Goal: Task Accomplishment & Management: Manage account settings

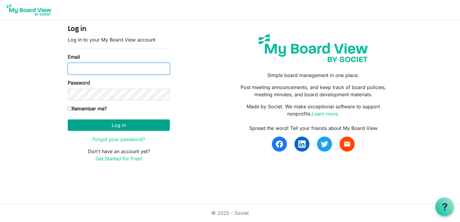
type input "[EMAIL_ADDRESS][DOMAIN_NAME]"
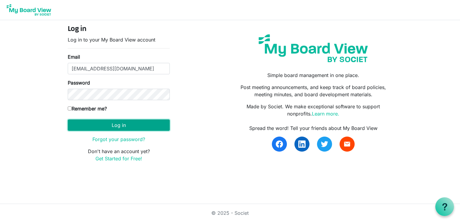
click at [122, 126] on button "Log in" at bounding box center [119, 125] width 102 height 11
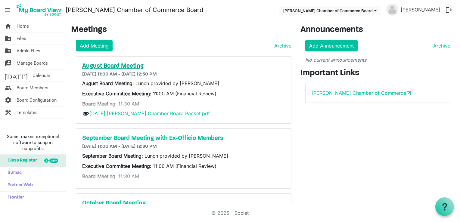
click at [130, 67] on h5 "August Board Meeting" at bounding box center [183, 66] width 203 height 7
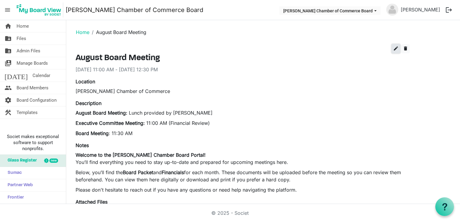
click at [395, 49] on span "edit" at bounding box center [395, 48] width 5 height 5
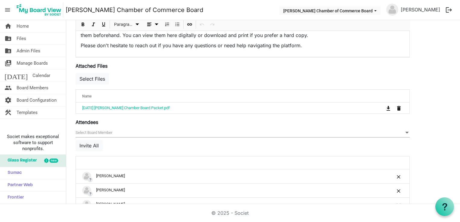
scroll to position [224, 0]
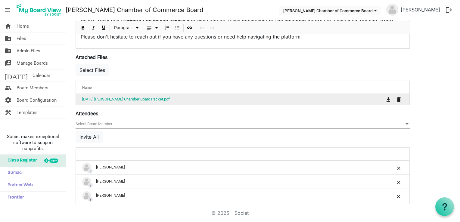
click at [130, 98] on link "[DATE] [PERSON_NAME] Chamber Board Packet.pdf" at bounding box center [126, 99] width 88 height 5
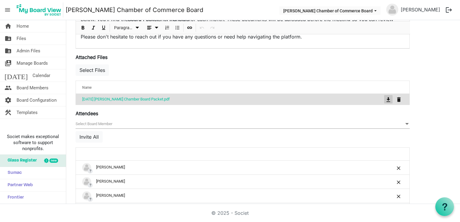
click at [388, 98] on span "is Command column column header" at bounding box center [389, 99] width 4 height 5
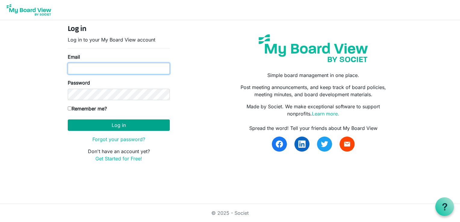
type input "[EMAIL_ADDRESS][DOMAIN_NAME]"
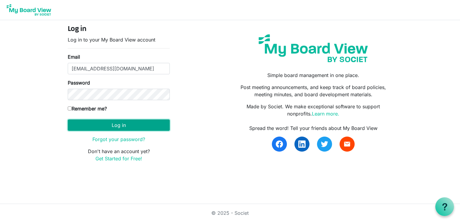
click at [117, 124] on button "Log in" at bounding box center [119, 125] width 102 height 11
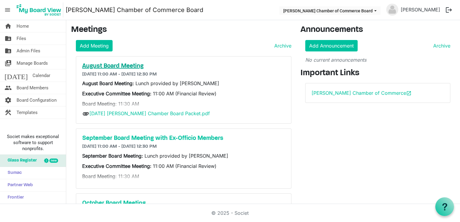
click at [129, 66] on h5 "August Board Meeting" at bounding box center [183, 66] width 203 height 7
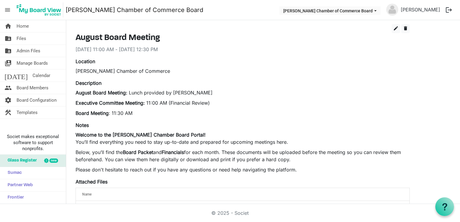
scroll to position [17, 0]
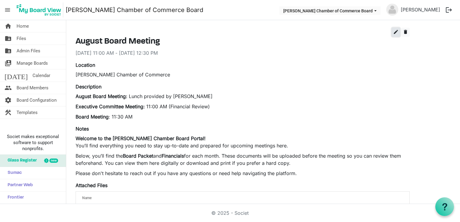
click at [395, 32] on span "edit" at bounding box center [395, 31] width 5 height 5
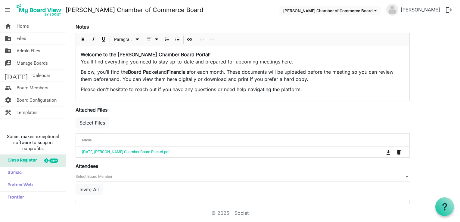
scroll to position [185, 0]
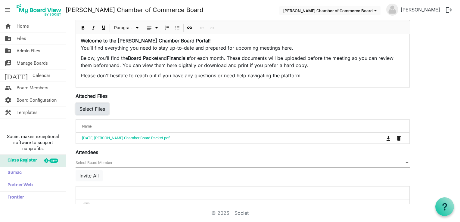
click at [98, 105] on button "Select Files" at bounding box center [92, 108] width 33 height 11
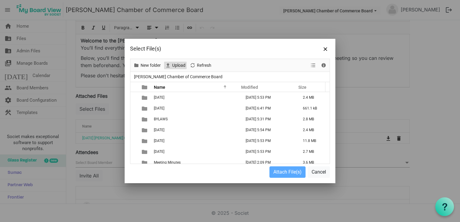
click at [176, 64] on span "Upload" at bounding box center [179, 66] width 14 height 8
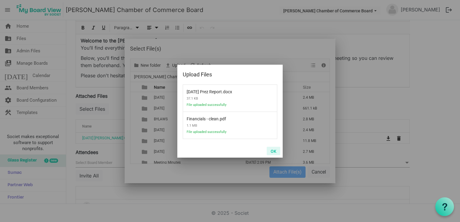
click at [273, 152] on button "OK" at bounding box center [274, 151] width 14 height 8
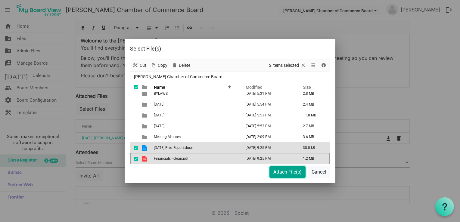
click at [285, 172] on button "Attach File(s)" at bounding box center [288, 172] width 36 height 11
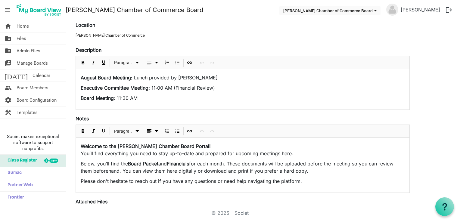
scroll to position [0, 0]
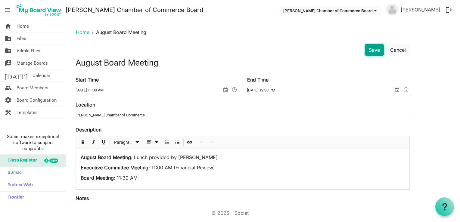
click at [373, 50] on button "Save" at bounding box center [374, 49] width 19 height 11
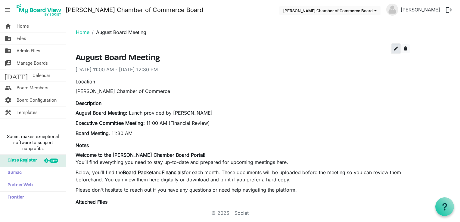
click at [395, 49] on span "edit" at bounding box center [395, 48] width 5 height 5
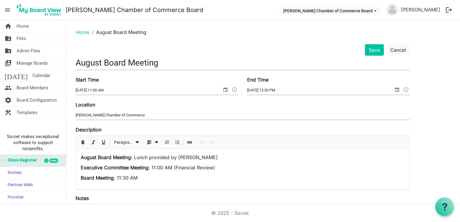
click at [235, 90] on span at bounding box center [234, 90] width 7 height 8
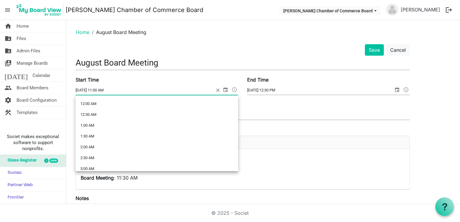
scroll to position [208, 0]
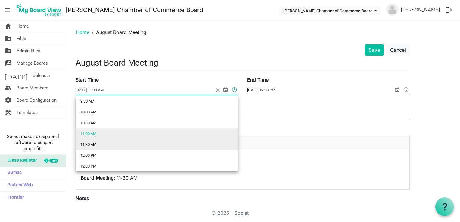
drag, startPoint x: 99, startPoint y: 148, endPoint x: 88, endPoint y: 144, distance: 11.1
click at [88, 144] on li "11:30 AM" at bounding box center [157, 144] width 163 height 11
type input "8/25/2025 11:30 AM"
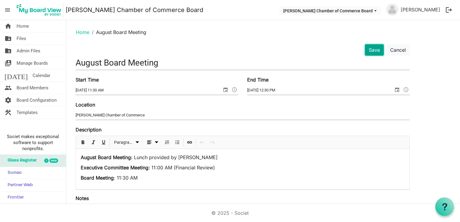
click at [372, 49] on button "Save" at bounding box center [374, 49] width 19 height 11
